Goal: Information Seeking & Learning: Learn about a topic

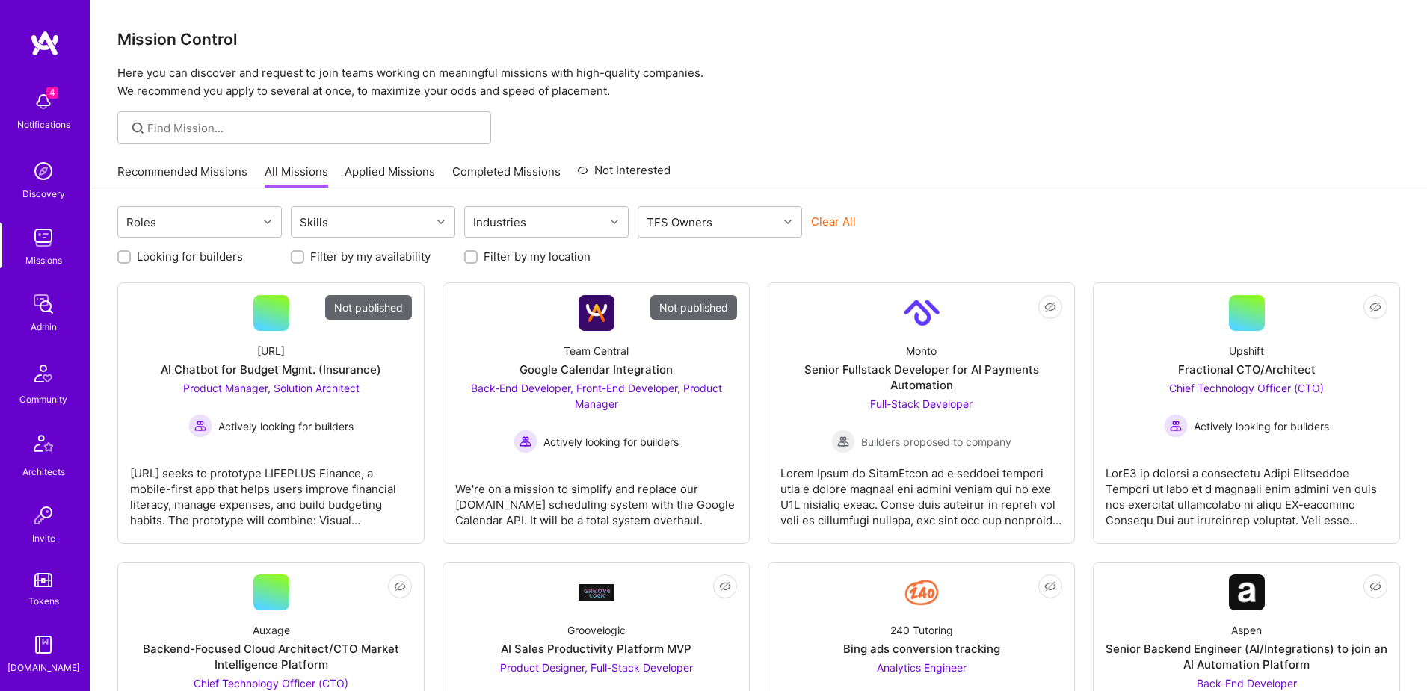
scroll to position [263, 0]
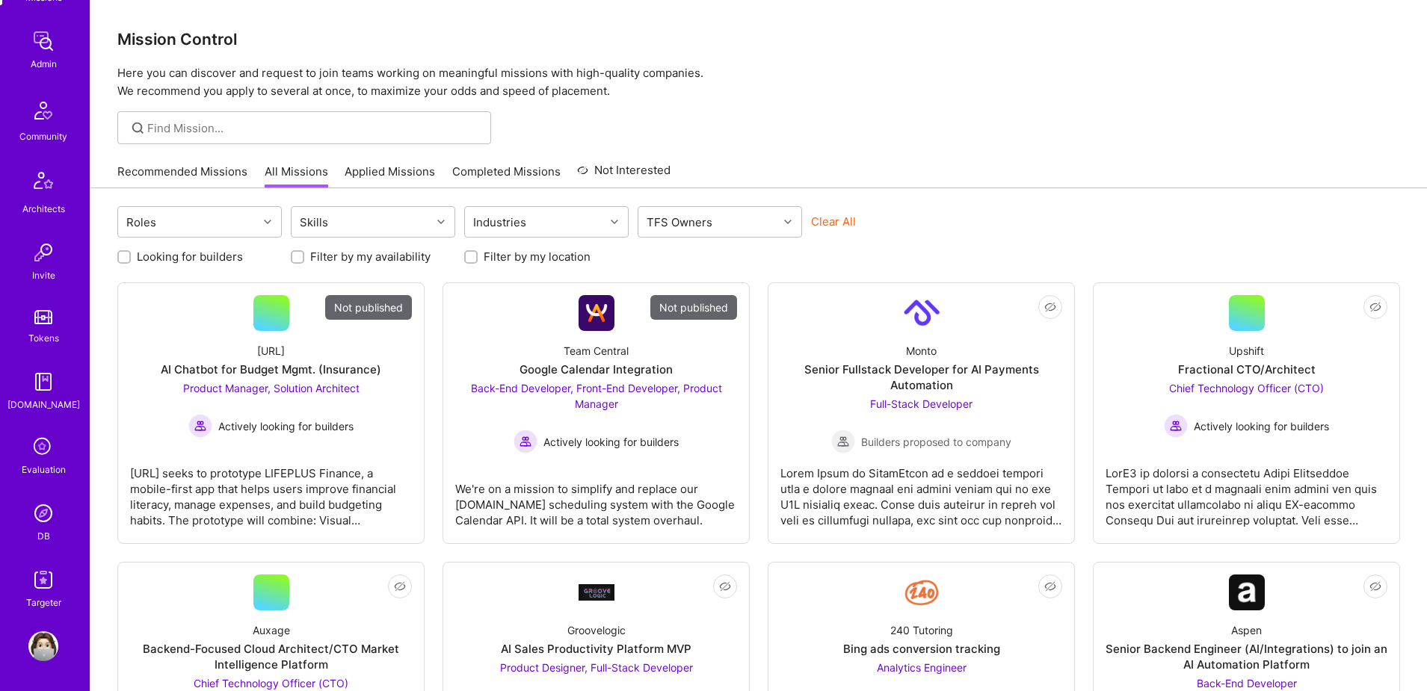
click at [40, 522] on img at bounding box center [43, 513] width 30 height 30
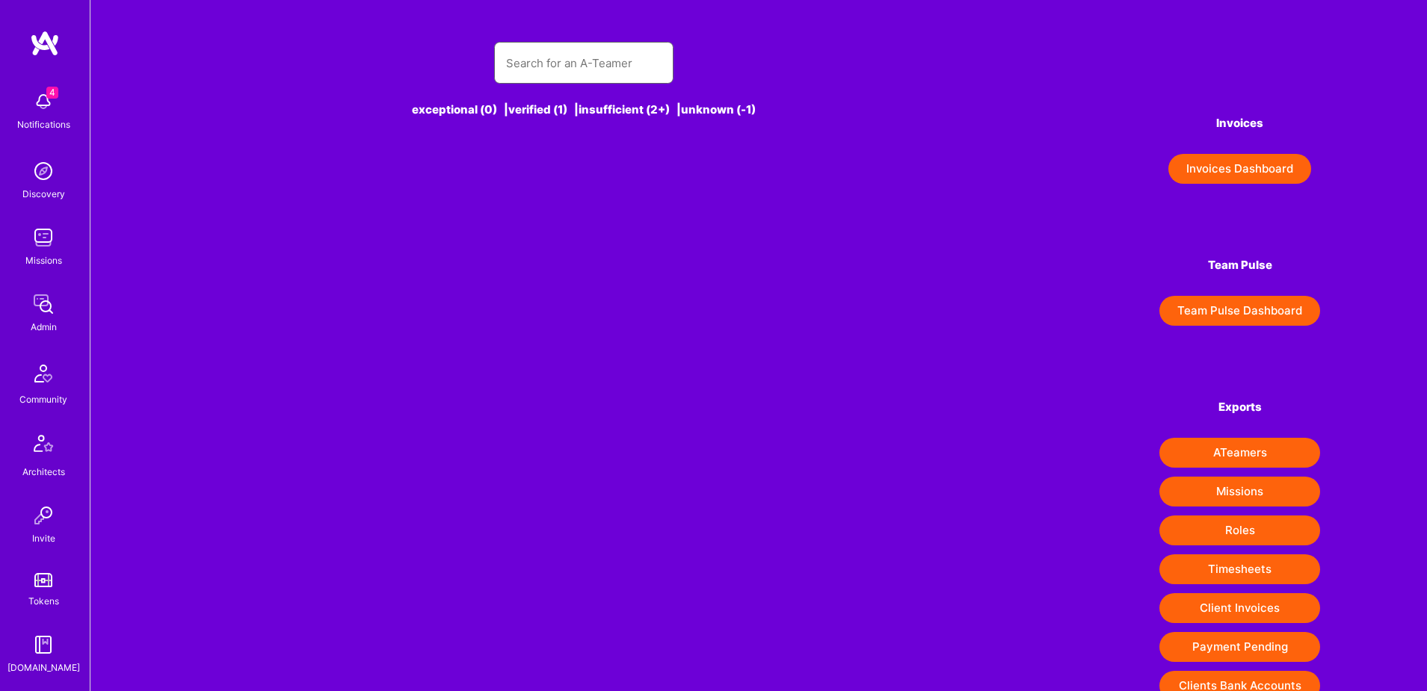
click at [569, 64] on input "text" at bounding box center [583, 63] width 155 height 38
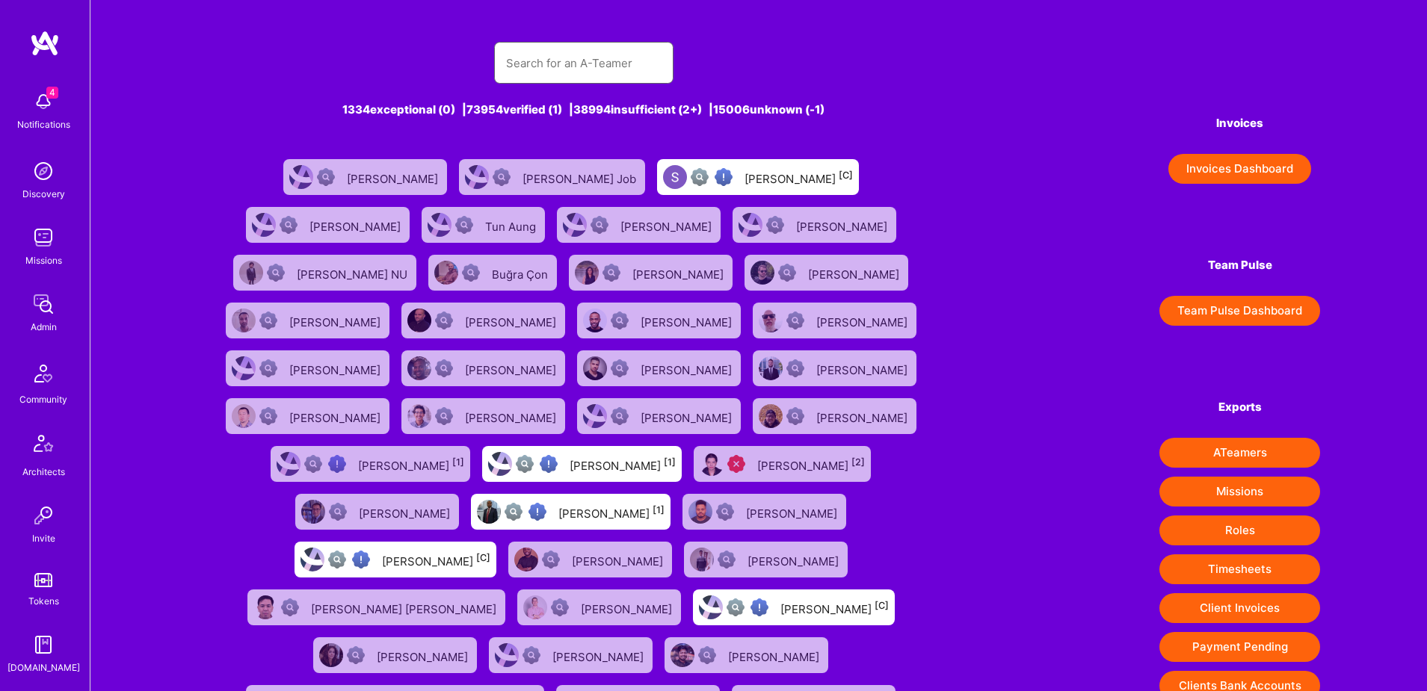
paste input "https://platform.a.team/jacobdean"
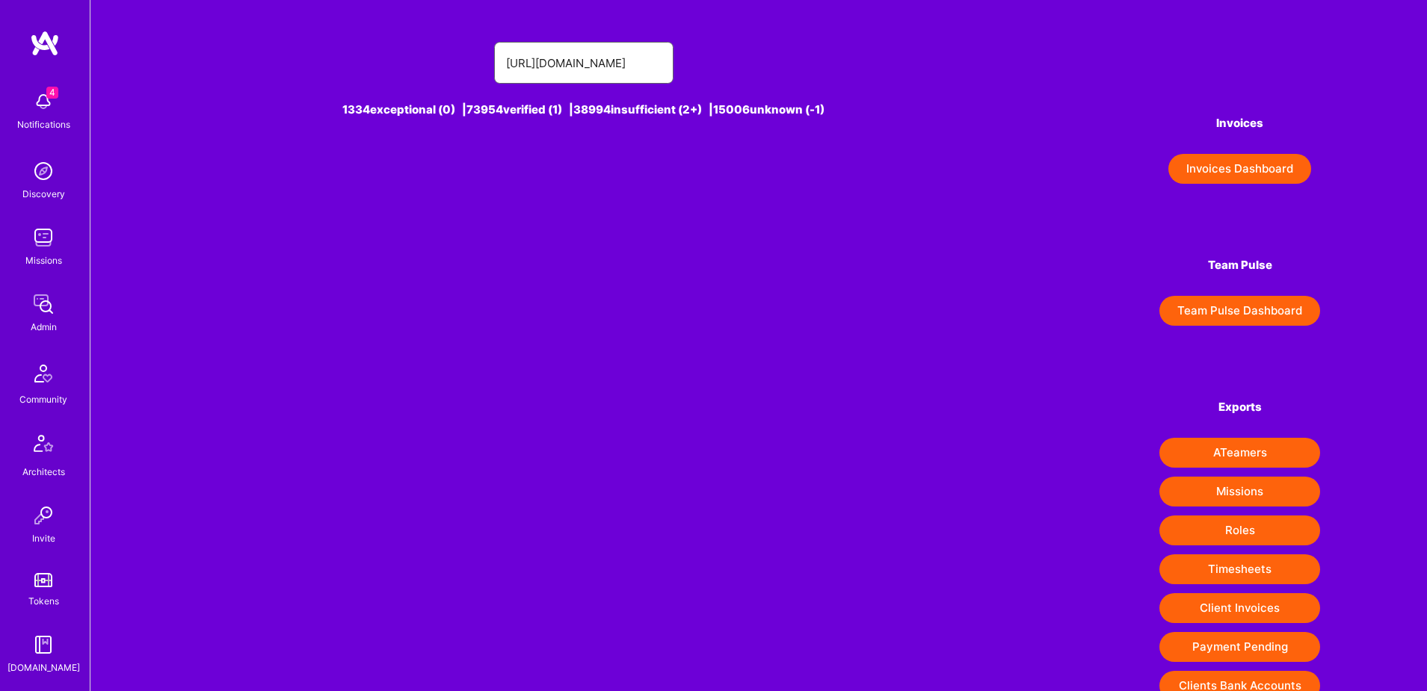
type input "https://platform.a.team/jacobdean"
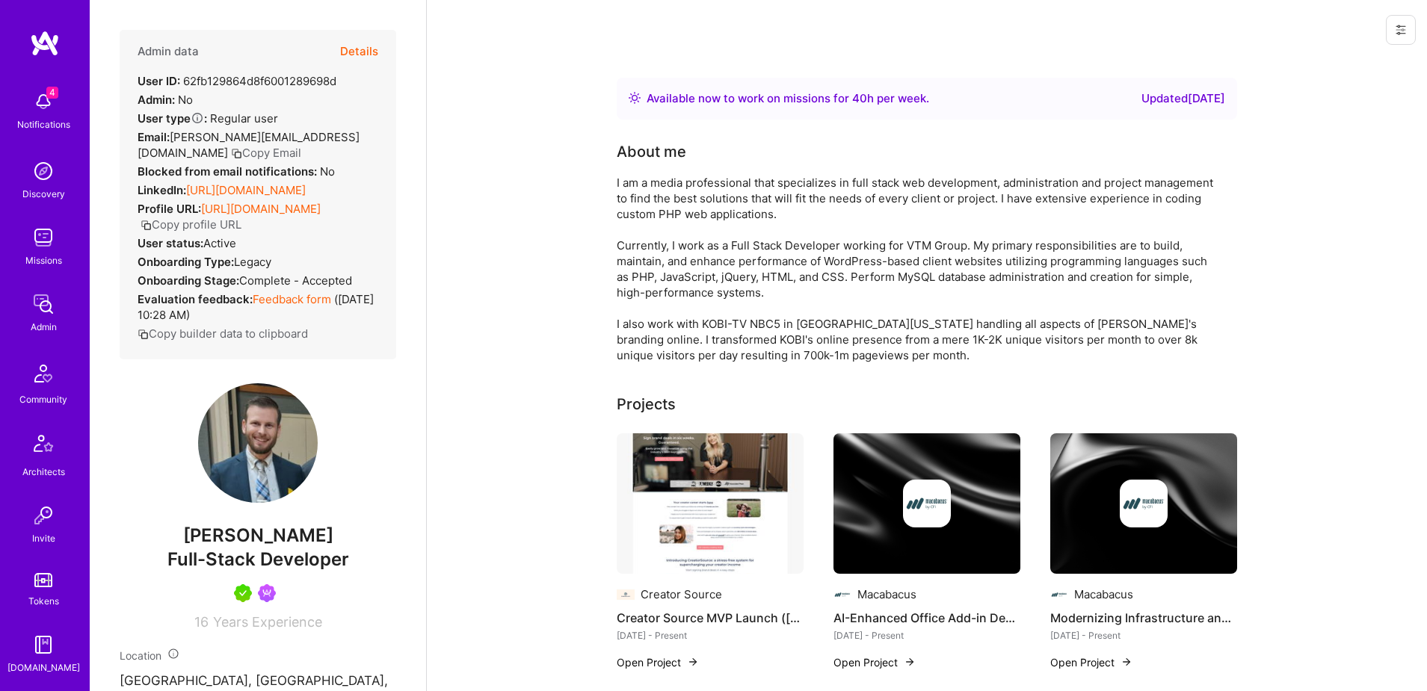
click at [351, 50] on button "Details" at bounding box center [359, 51] width 38 height 43
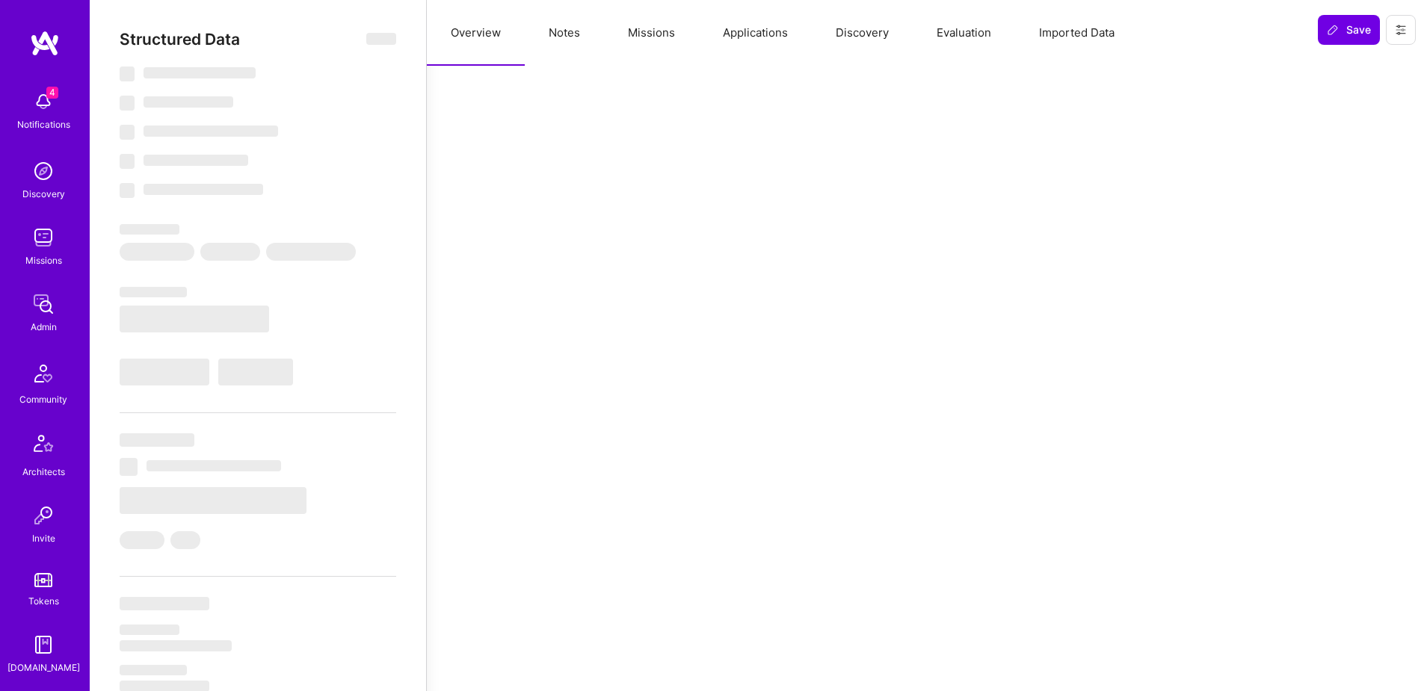
select select "Right Now"
select select "5"
select select "7"
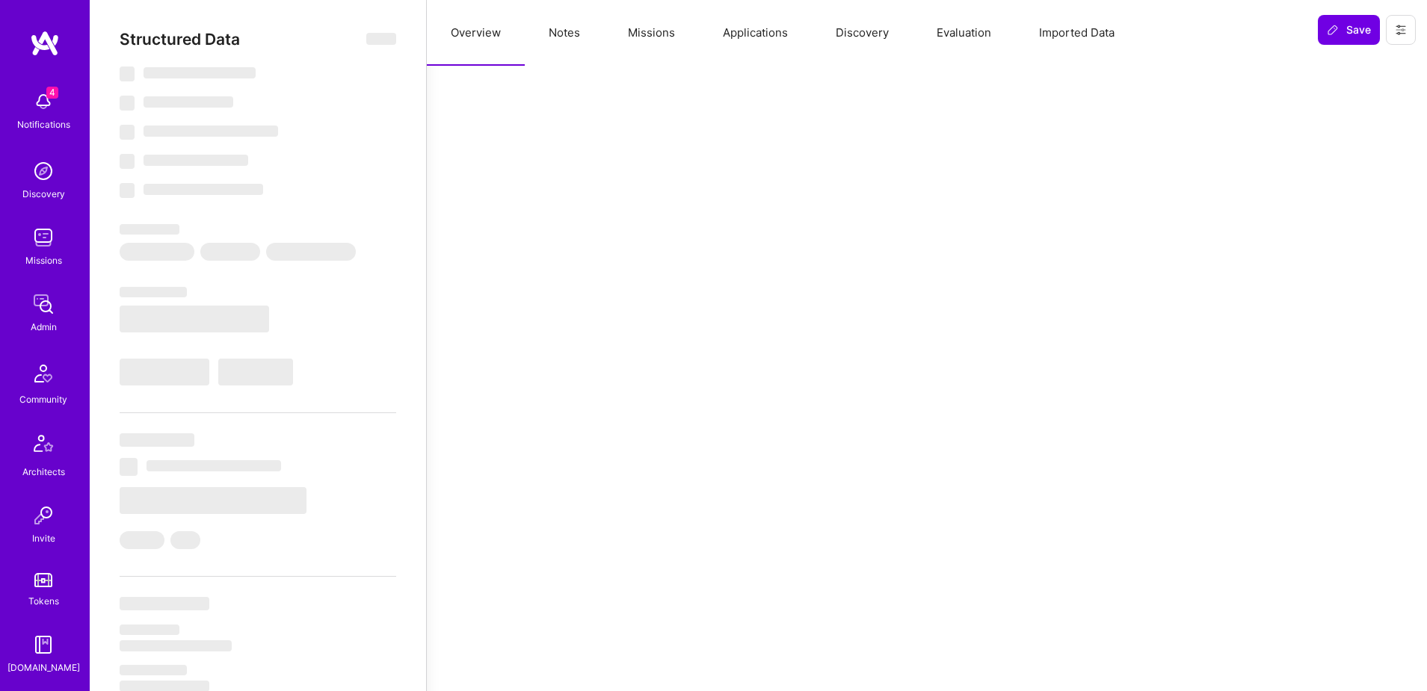
select select "US"
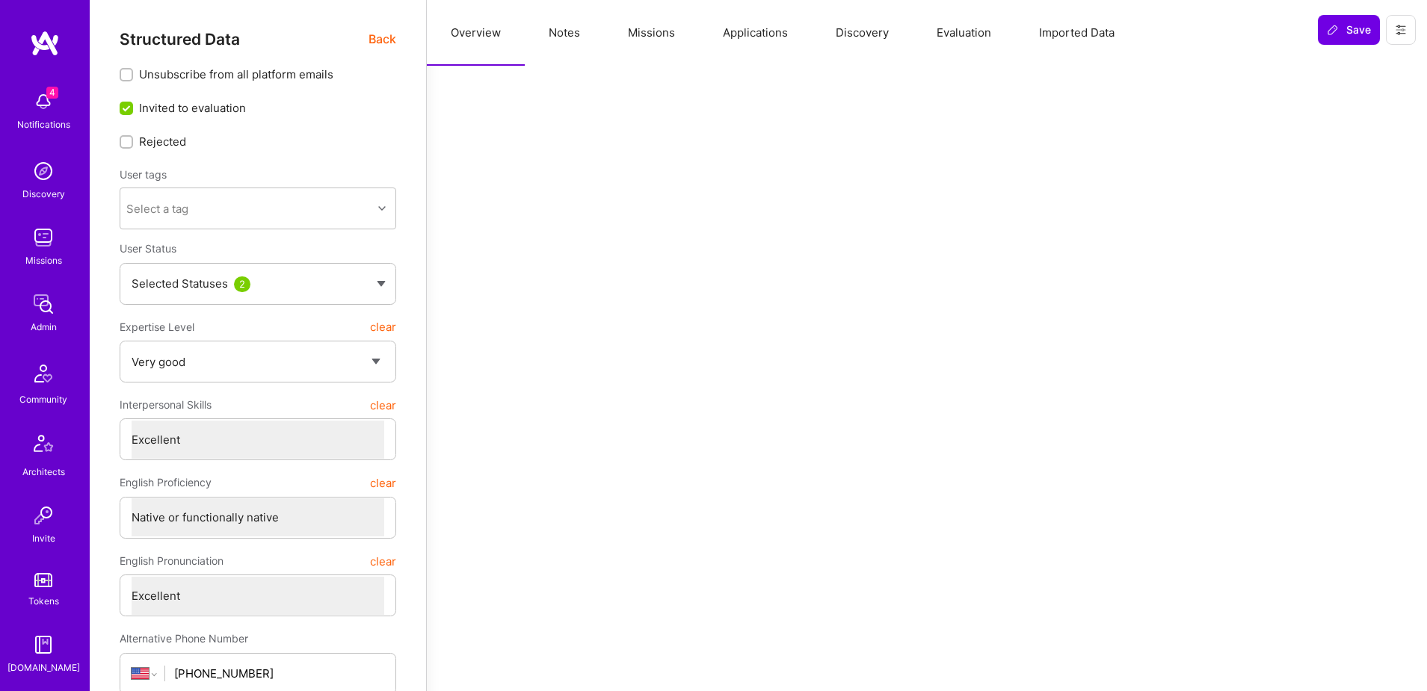
click at [735, 34] on button "Applications" at bounding box center [755, 33] width 113 height 66
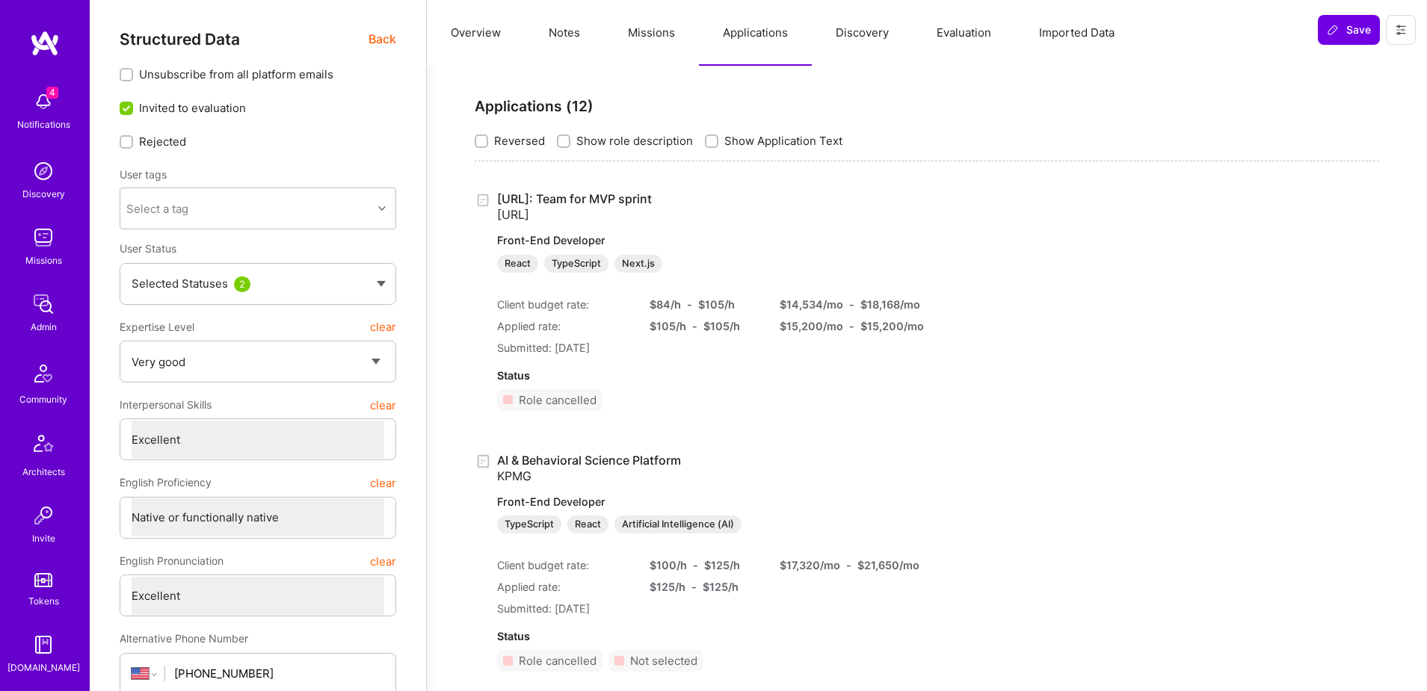
click at [564, 141] on input "Show role description" at bounding box center [565, 142] width 10 height 10
checkbox input "true"
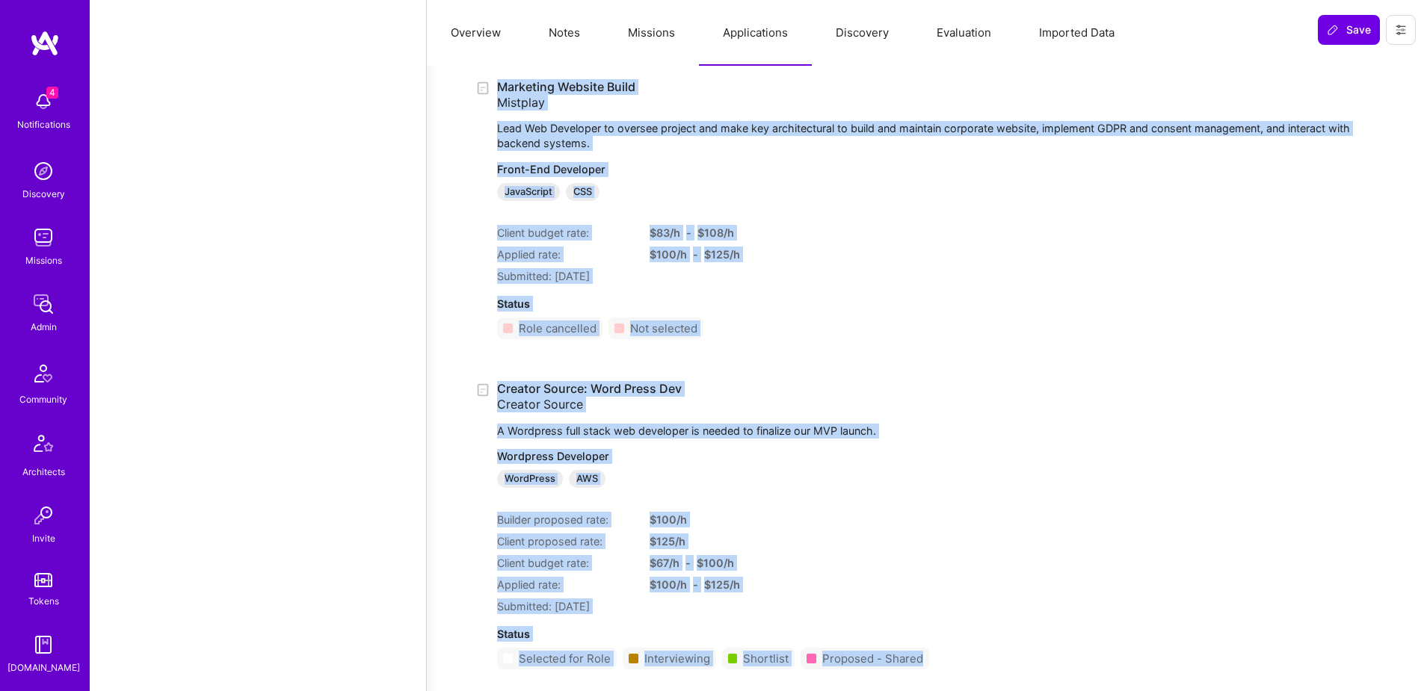
scroll to position [3450, 0]
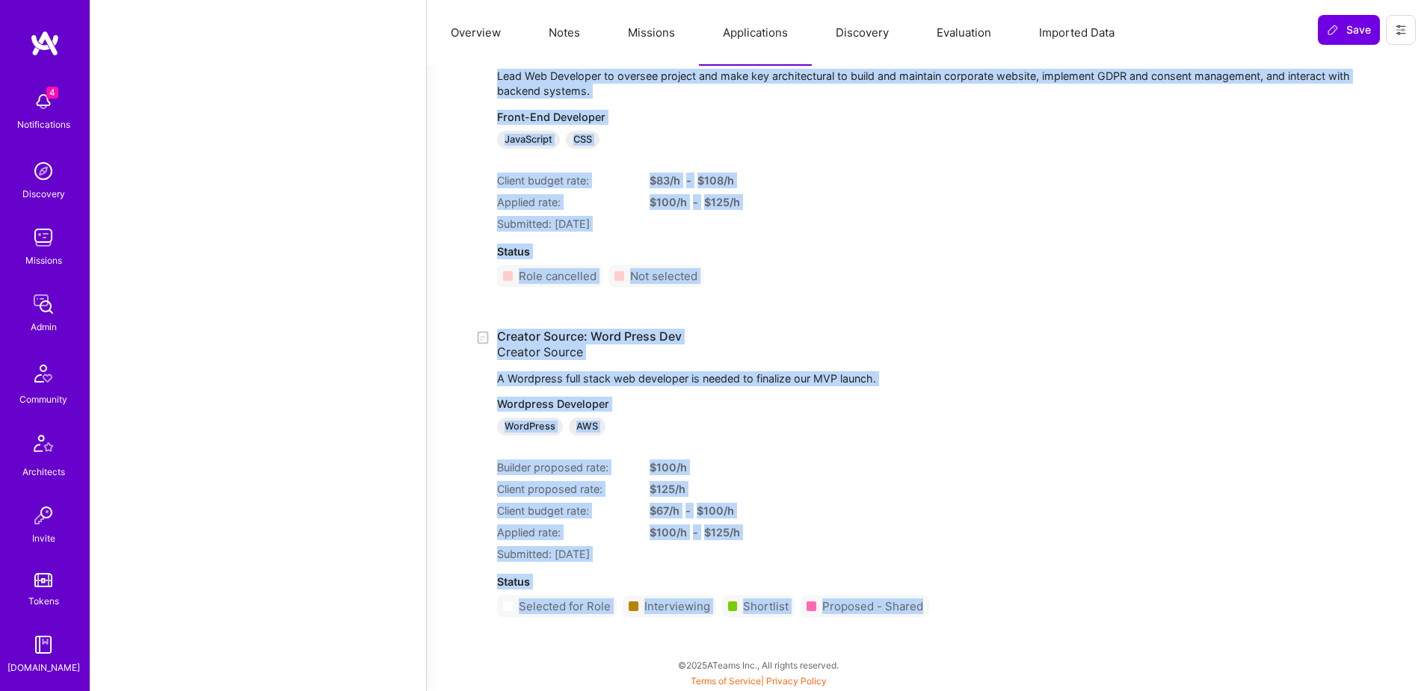
drag, startPoint x: 475, startPoint y: 105, endPoint x: 1007, endPoint y: 623, distance: 742.6
copy div "Applications ( 12 ) Reversed Show role description Show Application Text Ecue.a…"
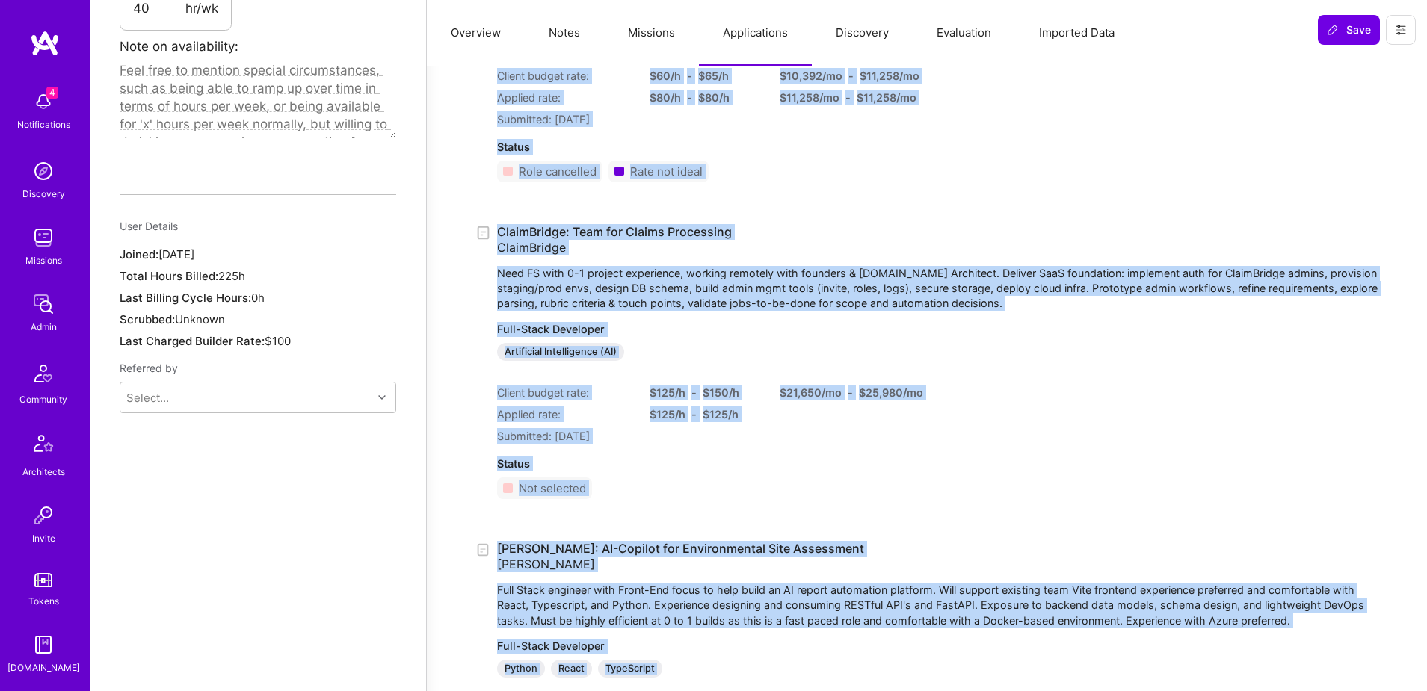
scroll to position [958, 0]
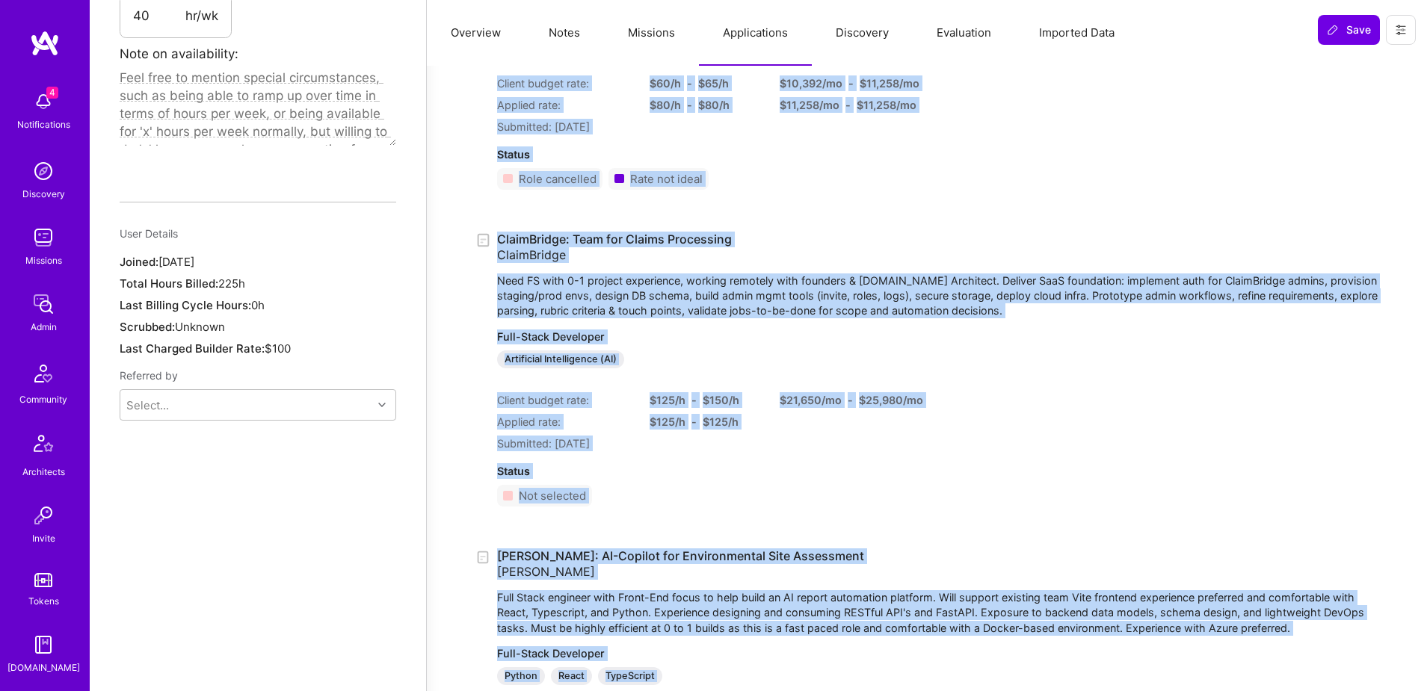
click at [1061, 353] on div "Artificial Intelligence (AI)" at bounding box center [938, 360] width 882 height 18
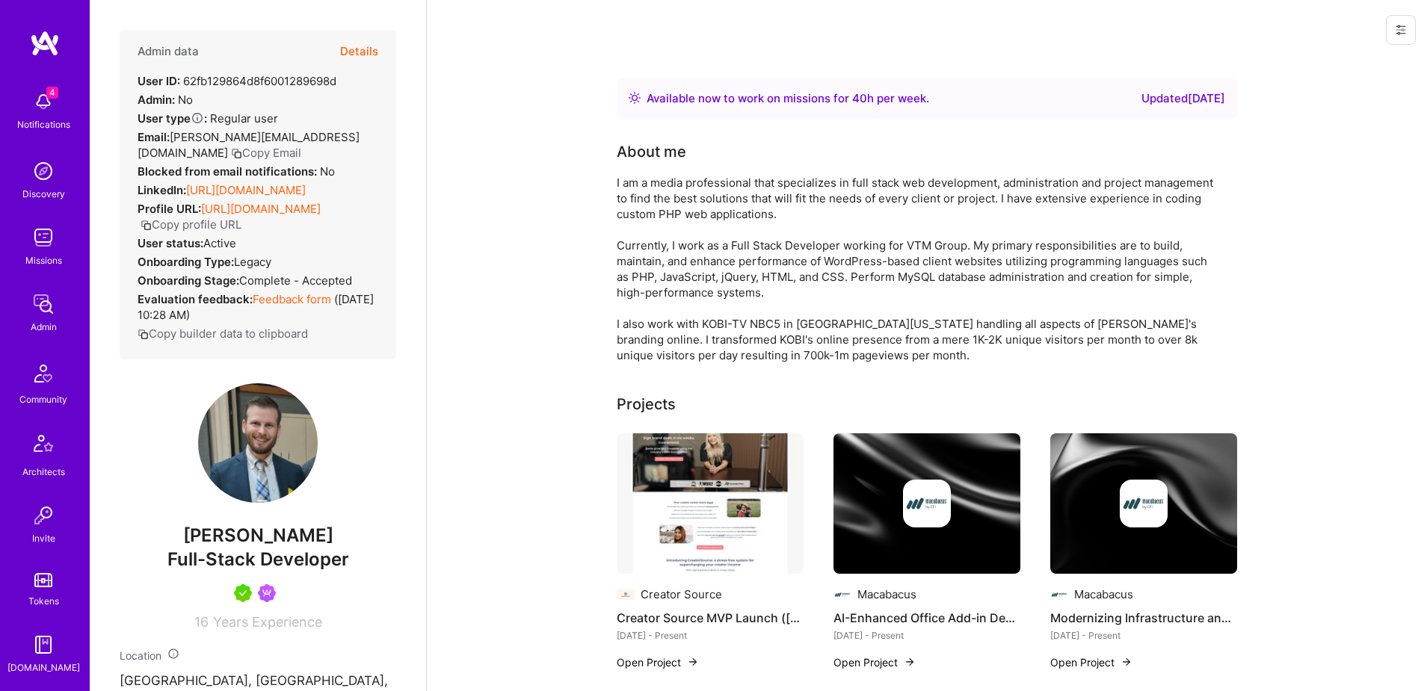
click at [362, 55] on button "Details" at bounding box center [359, 51] width 38 height 43
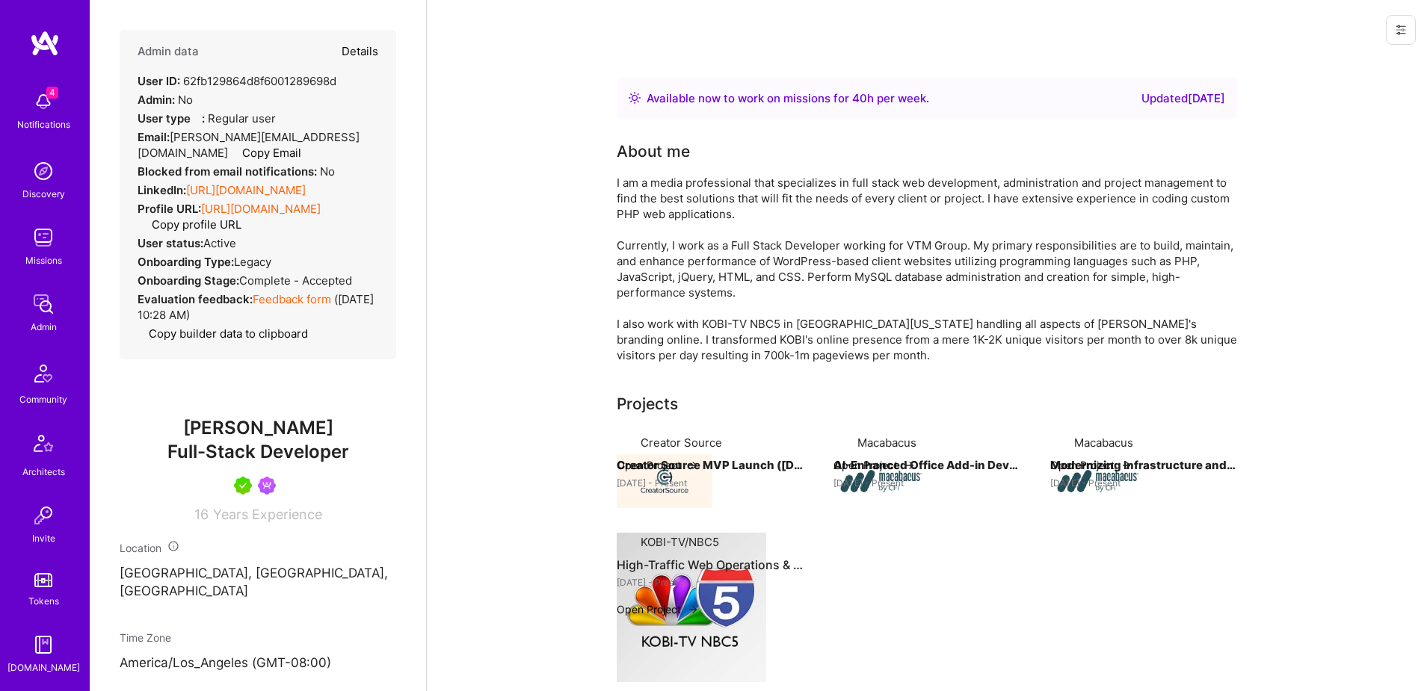
type textarea "x"
select select "5"
select select "7"
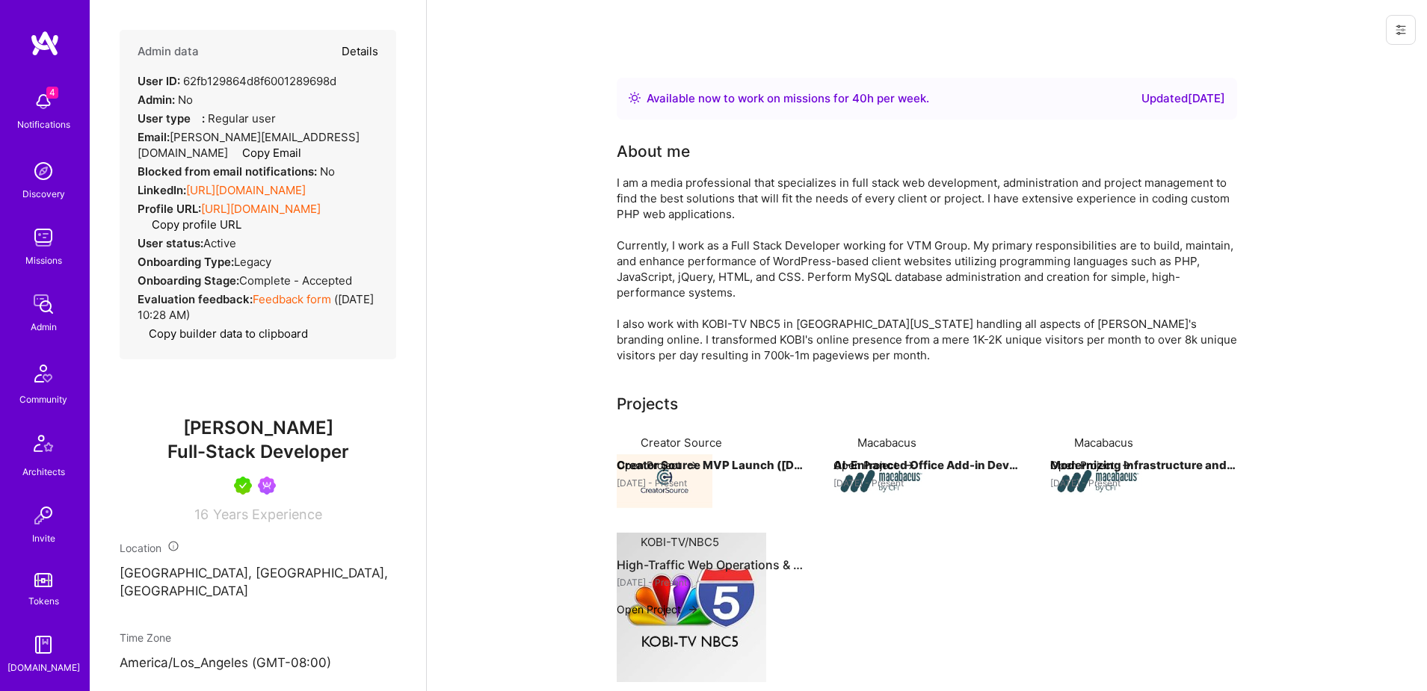
select select "US"
select select "Right Now"
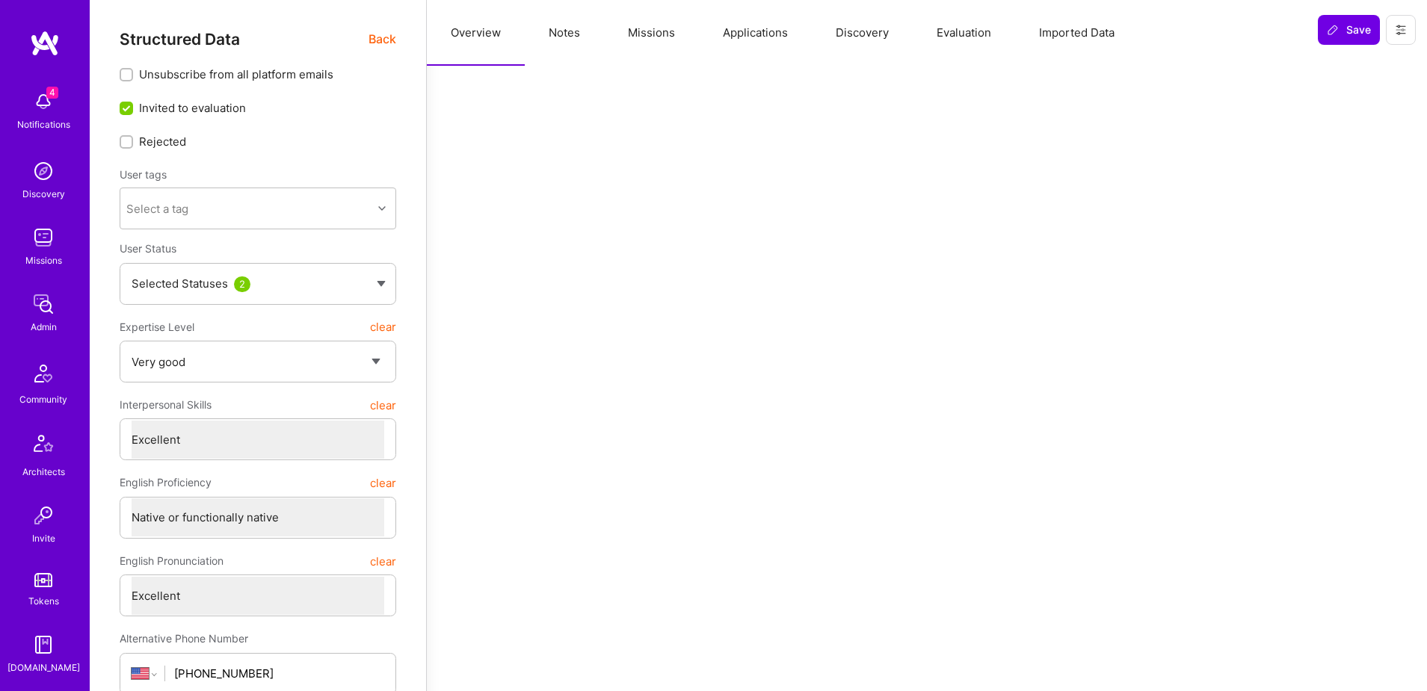
click at [766, 29] on button "Applications" at bounding box center [755, 33] width 113 height 66
